Goal: Transaction & Acquisition: Download file/media

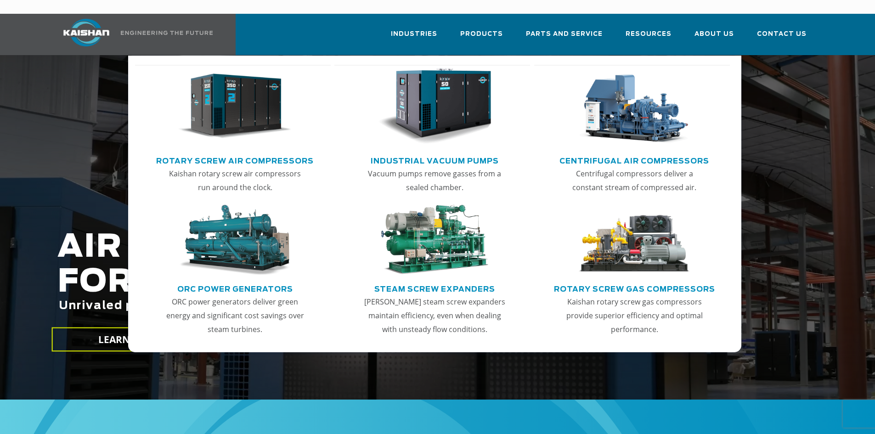
click at [613, 129] on img "Main menu" at bounding box center [634, 106] width 113 height 76
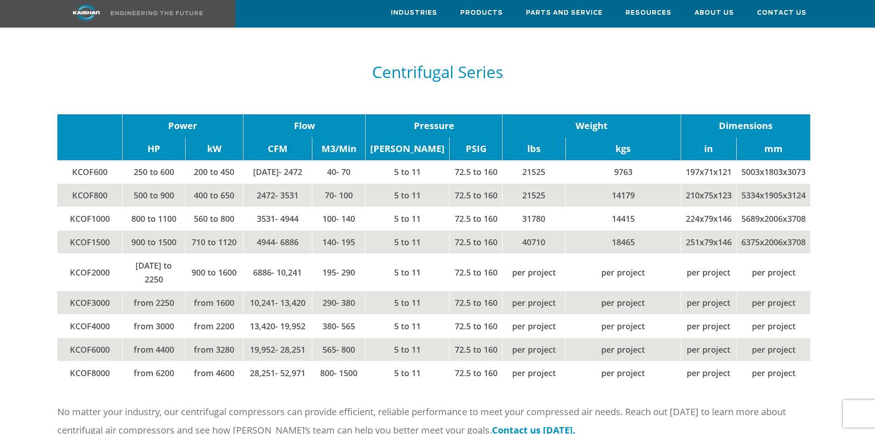
scroll to position [1194, 0]
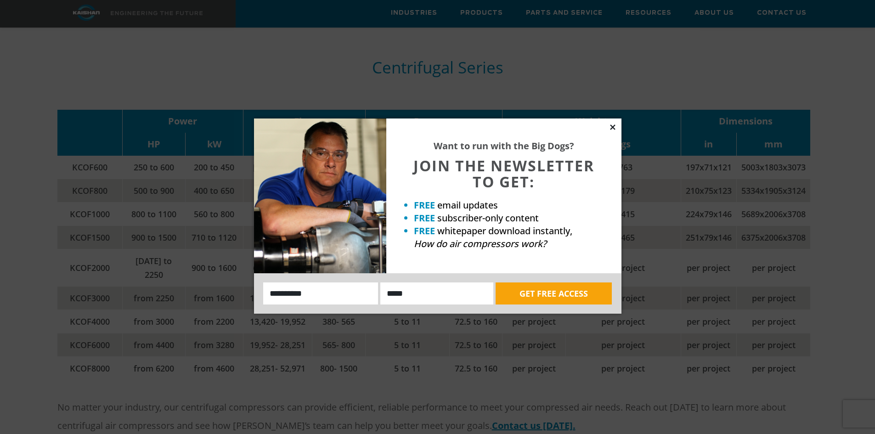
click at [612, 127] on icon at bounding box center [612, 126] width 5 height 5
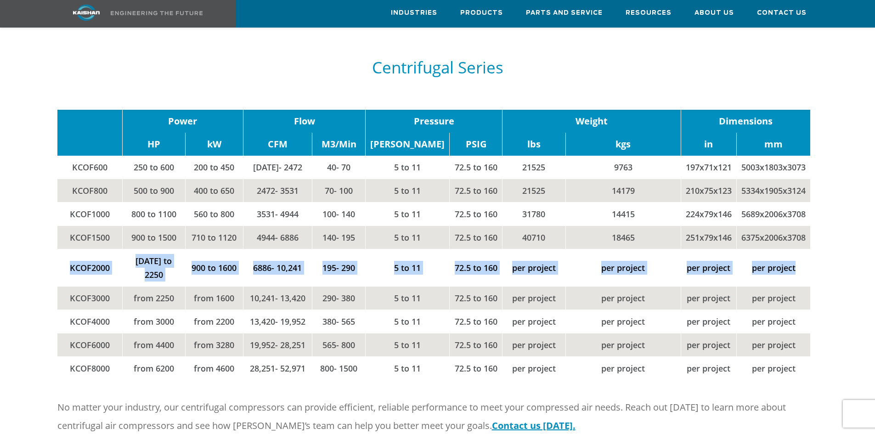
drag, startPoint x: 70, startPoint y: 246, endPoint x: 800, endPoint y: 241, distance: 730.0
click at [800, 249] on tr "KCOF2000 1250 to 2250 900 to 1600 6886- 10,241 195- 290 5 to 11 72.5 to 160 per…" at bounding box center [433, 267] width 753 height 37
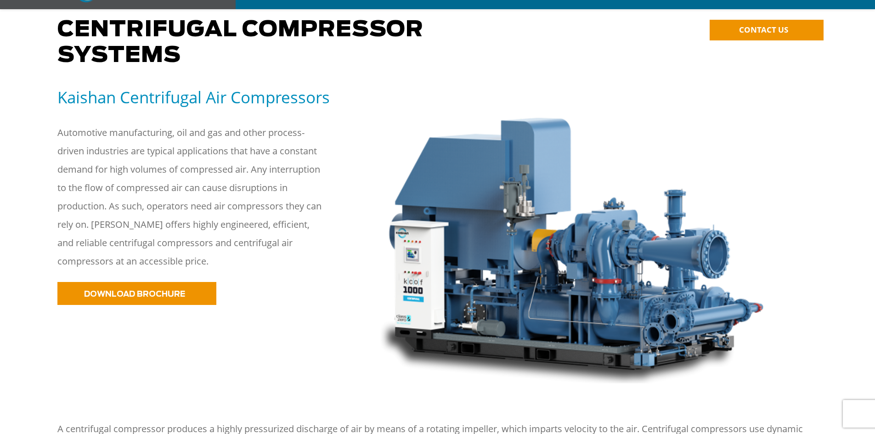
scroll to position [92, 0]
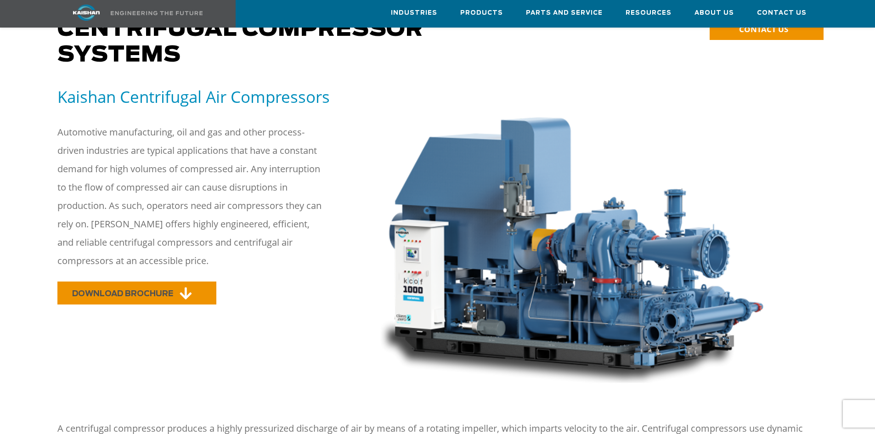
click at [169, 281] on link "DOWNLOAD BROCHURE" at bounding box center [136, 292] width 159 height 23
